Goal: Navigation & Orientation: Find specific page/section

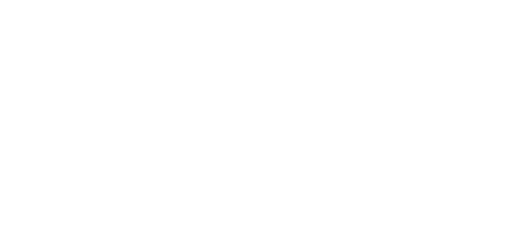
scroll to position [201, 0]
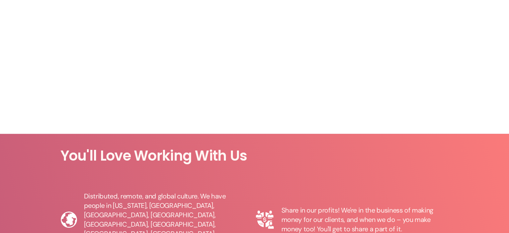
scroll to position [758, 0]
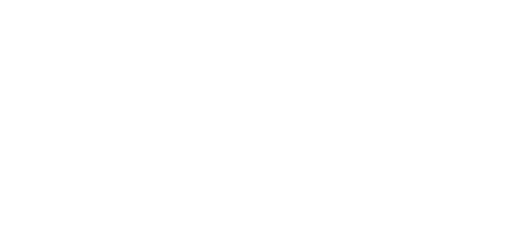
scroll to position [423, 0]
